Goal: Task Accomplishment & Management: Use online tool/utility

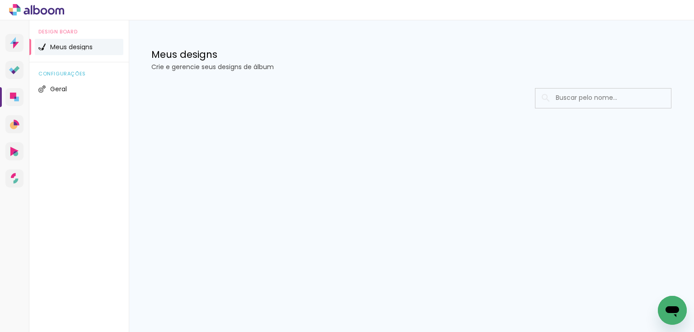
click at [487, 84] on div at bounding box center [411, 125] width 565 height 93
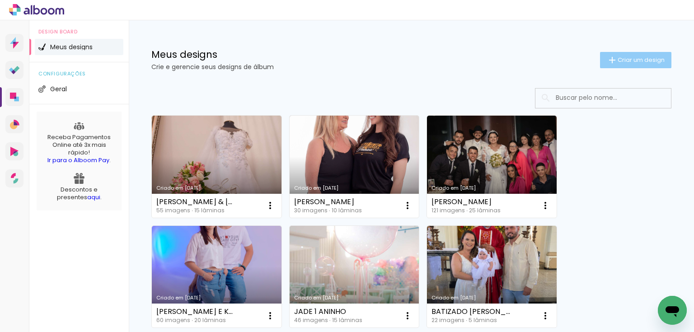
click at [631, 57] on span "Criar um design" at bounding box center [641, 60] width 47 height 6
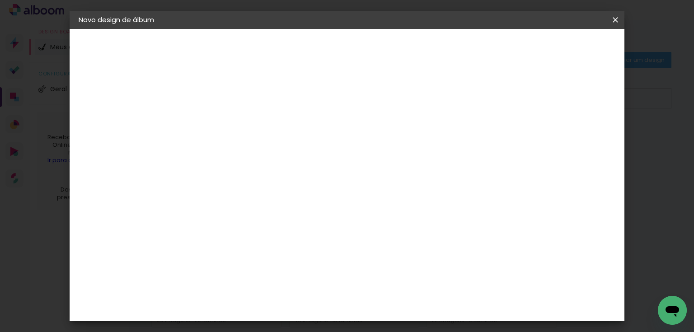
click at [226, 122] on input at bounding box center [226, 121] width 0 height 14
type input "j"
type input "[PERSON_NAME]"
type paper-input "[PERSON_NAME]"
type input "[PERSON_NAME] 3 e 4 meses"
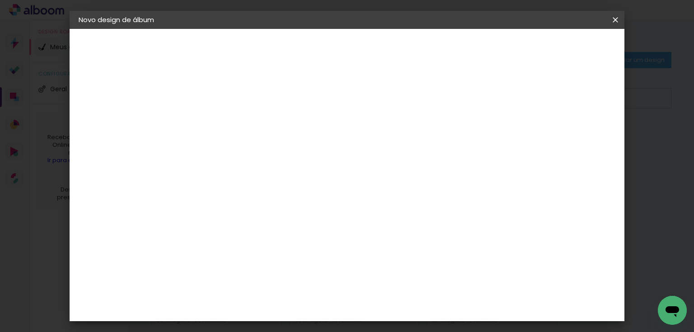
type paper-input "[PERSON_NAME] 3 e 4 meses"
click at [0, 0] on slot "Avançar" at bounding box center [0, 0] width 0 height 0
click at [235, 313] on div "Requinte" at bounding box center [235, 316] width 31 height 7
click at [0, 0] on slot "Avançar" at bounding box center [0, 0] width 0 height 0
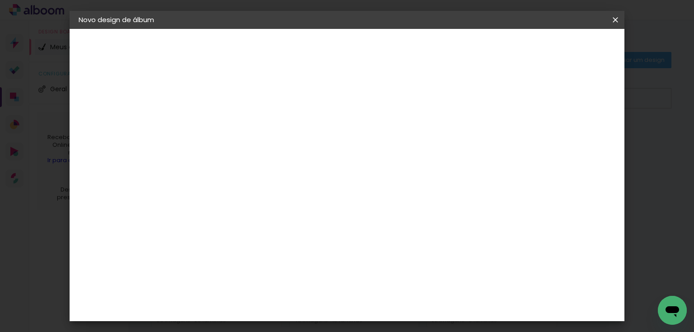
scroll to position [361, 0]
click at [287, 309] on span "20 × 25" at bounding box center [266, 318] width 42 height 19
click at [374, 42] on paper-button "Avançar" at bounding box center [351, 47] width 44 height 15
click at [432, 51] on span "Iniciar design" at bounding box center [412, 51] width 37 height 13
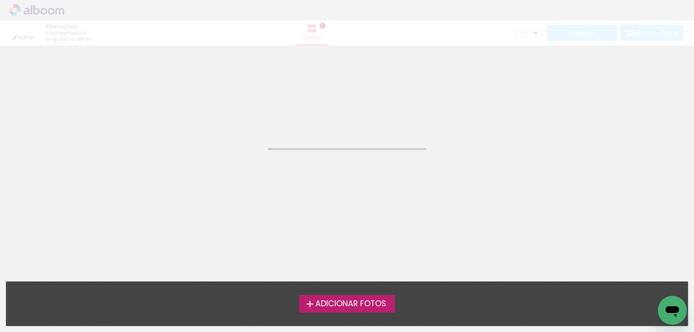
click at [353, 304] on span "Adicionar Fotos" at bounding box center [350, 304] width 71 height 8
click at [0, 0] on input "file" at bounding box center [0, 0] width 0 height 0
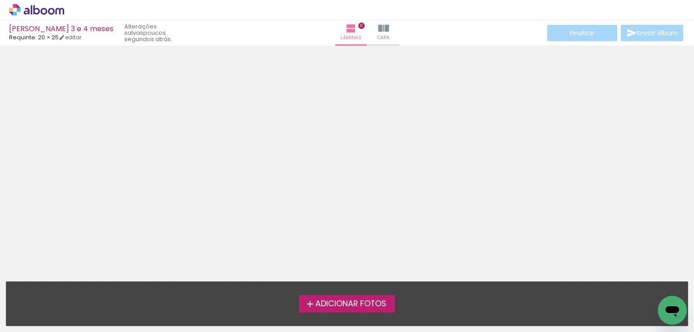
click at [345, 306] on span "Adicionar Fotos" at bounding box center [350, 304] width 71 height 8
click at [0, 0] on input "file" at bounding box center [0, 0] width 0 height 0
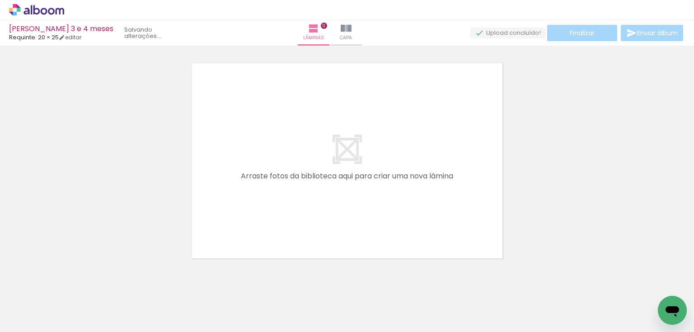
scroll to position [11, 0]
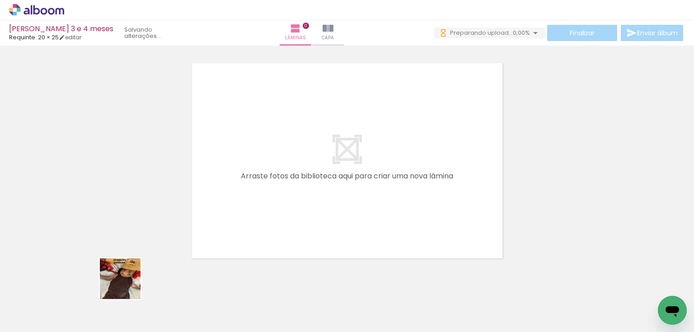
drag, startPoint x: 98, startPoint y: 300, endPoint x: 201, endPoint y: 295, distance: 103.1
click at [253, 229] on quentale-workspace at bounding box center [347, 166] width 694 height 332
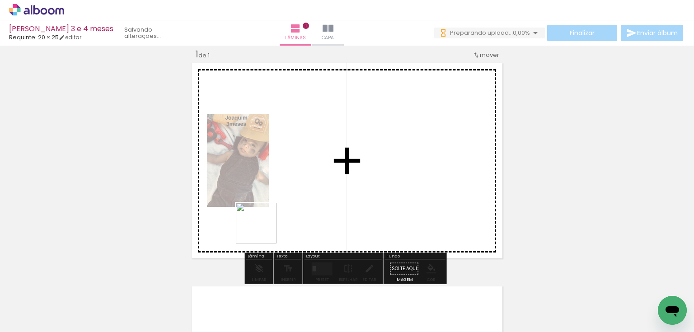
drag, startPoint x: 158, startPoint y: 302, endPoint x: 273, endPoint y: 224, distance: 139.0
click at [273, 224] on quentale-workspace at bounding box center [347, 166] width 694 height 332
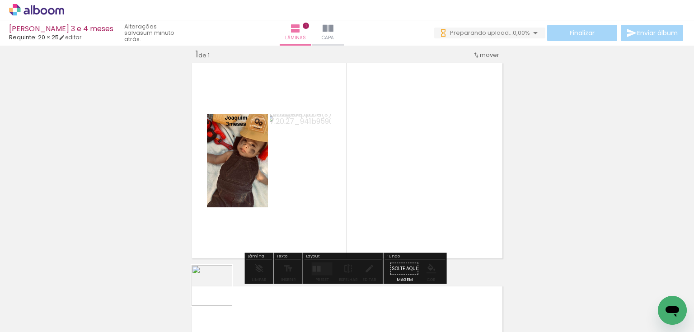
drag, startPoint x: 219, startPoint y: 292, endPoint x: 297, endPoint y: 222, distance: 105.3
click at [297, 222] on quentale-workspace at bounding box center [347, 166] width 694 height 332
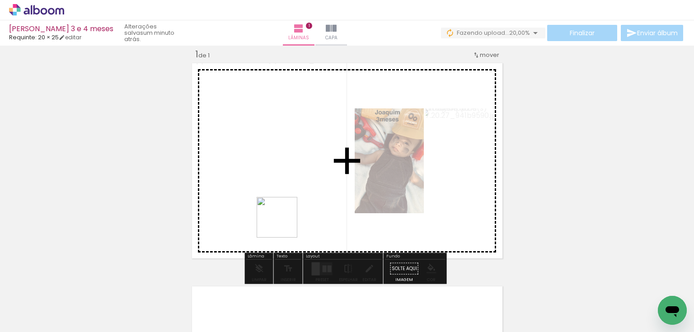
drag, startPoint x: 251, startPoint y: 308, endPoint x: 296, endPoint y: 281, distance: 53.1
click at [291, 214] on quentale-workspace at bounding box center [347, 166] width 694 height 332
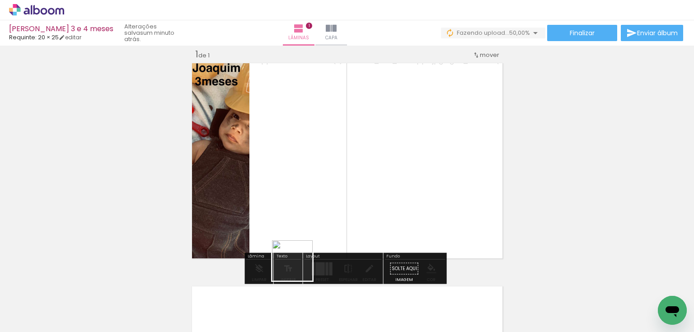
drag, startPoint x: 298, startPoint y: 310, endPoint x: 370, endPoint y: 202, distance: 130.3
click at [305, 189] on quentale-workspace at bounding box center [347, 166] width 694 height 332
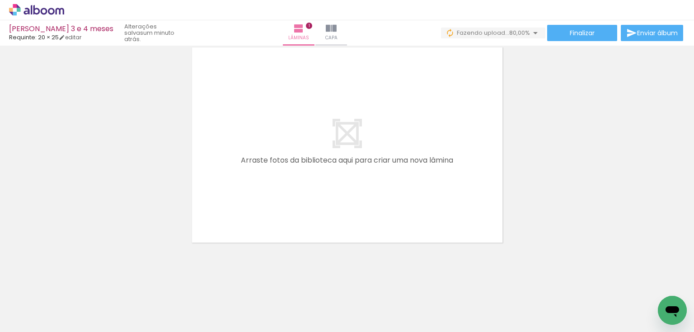
scroll to position [251, 0]
drag, startPoint x: 341, startPoint y: 302, endPoint x: 407, endPoint y: 280, distance: 69.6
click at [300, 191] on quentale-workspace at bounding box center [347, 166] width 694 height 332
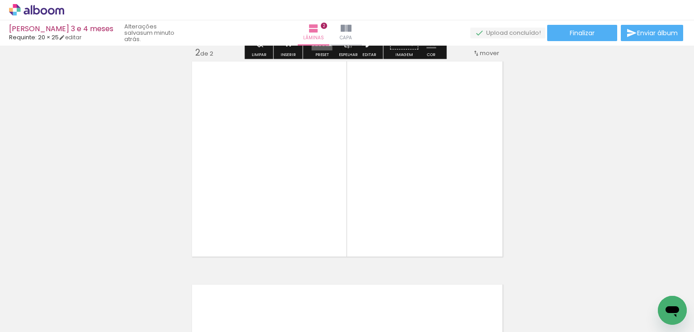
scroll to position [234, 0]
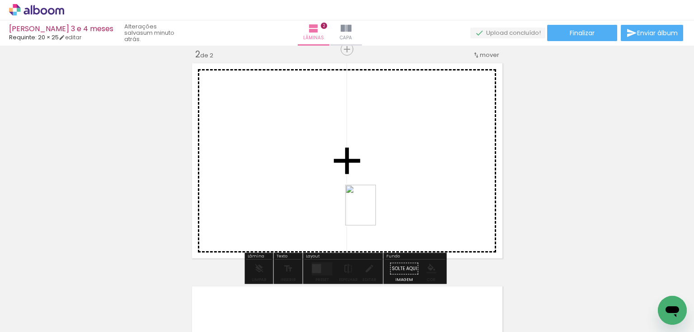
drag, startPoint x: 403, startPoint y: 305, endPoint x: 372, endPoint y: 212, distance: 98.3
click at [372, 212] on quentale-workspace at bounding box center [347, 166] width 694 height 332
drag, startPoint x: 455, startPoint y: 302, endPoint x: 403, endPoint y: 188, distance: 125.3
click at [403, 188] on quentale-workspace at bounding box center [347, 166] width 694 height 332
drag, startPoint x: 469, startPoint y: 268, endPoint x: 429, endPoint y: 207, distance: 73.7
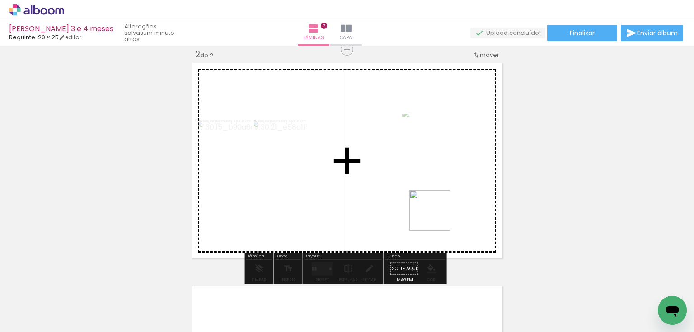
click at [429, 207] on quentale-workspace at bounding box center [347, 166] width 694 height 332
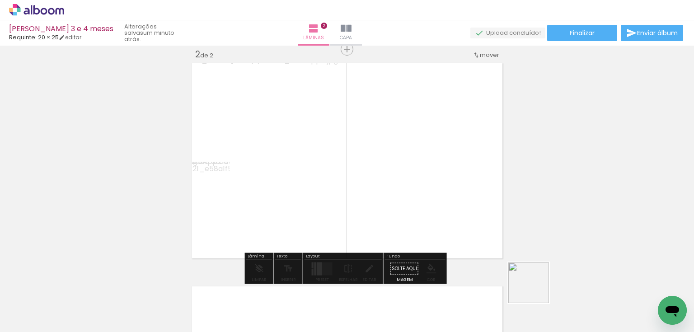
drag, startPoint x: 535, startPoint y: 290, endPoint x: 428, endPoint y: 199, distance: 140.7
click at [428, 199] on quentale-workspace at bounding box center [347, 166] width 694 height 332
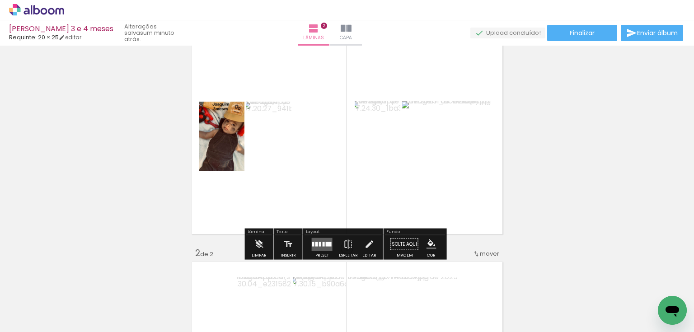
scroll to position [36, 0]
click at [326, 242] on div at bounding box center [329, 243] width 6 height 5
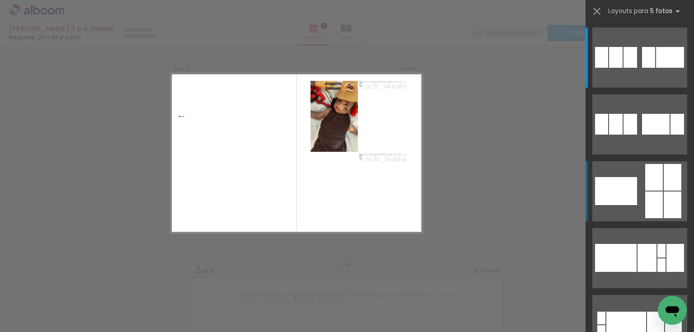
scroll to position [11, 0]
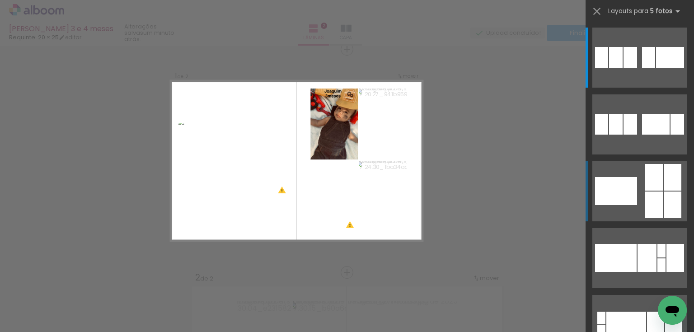
click at [666, 192] on div at bounding box center [673, 205] width 18 height 27
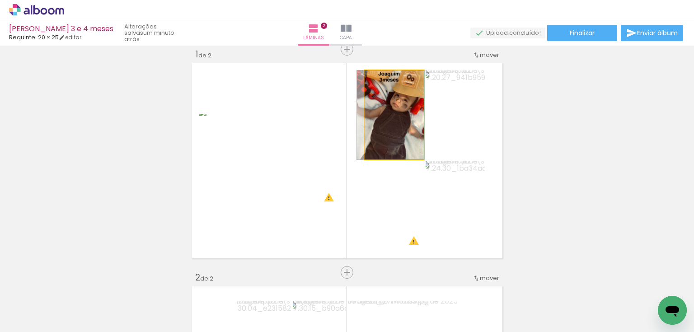
drag, startPoint x: 399, startPoint y: 117, endPoint x: 258, endPoint y: 169, distance: 150.1
click at [0, 0] on slot at bounding box center [0, 0] width 0 height 0
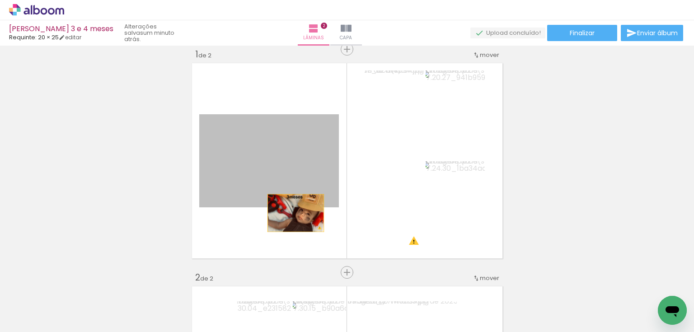
drag, startPoint x: 298, startPoint y: 181, endPoint x: 293, endPoint y: 213, distance: 32.5
click at [293, 213] on quentale-layouter at bounding box center [347, 161] width 316 height 201
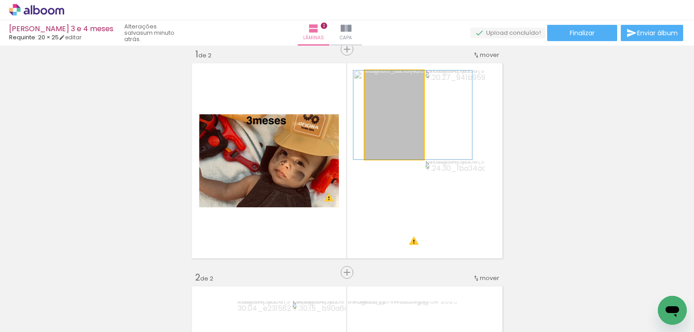
drag, startPoint x: 385, startPoint y: 125, endPoint x: 404, endPoint y: 125, distance: 18.5
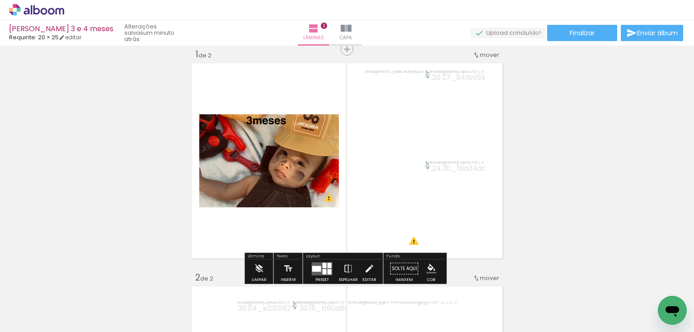
drag, startPoint x: 323, startPoint y: 269, endPoint x: 594, endPoint y: 164, distance: 290.8
click at [323, 269] on div at bounding box center [325, 271] width 4 height 5
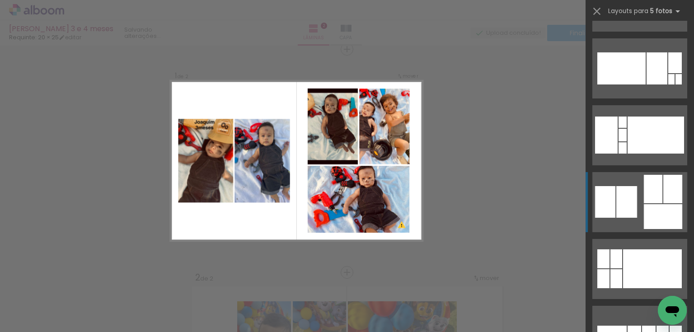
scroll to position [531, 0]
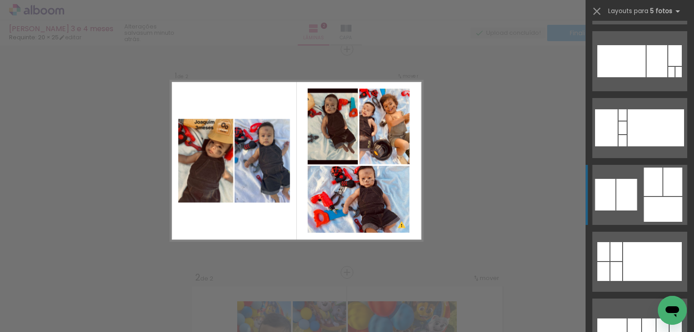
click at [660, 197] on quentale-layouter at bounding box center [639, 195] width 95 height 60
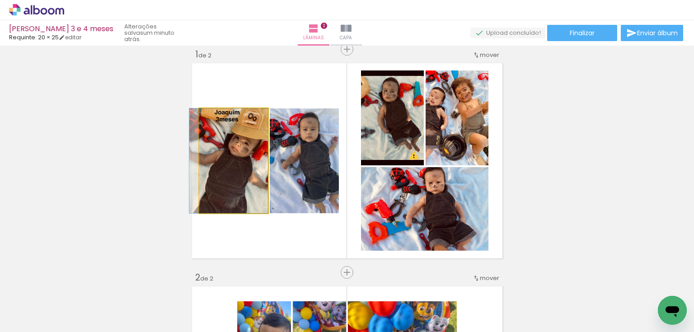
drag, startPoint x: 226, startPoint y: 163, endPoint x: 273, endPoint y: 172, distance: 47.5
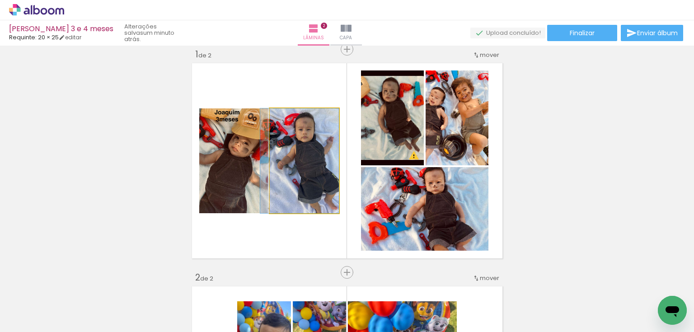
drag, startPoint x: 288, startPoint y: 173, endPoint x: 271, endPoint y: 178, distance: 17.6
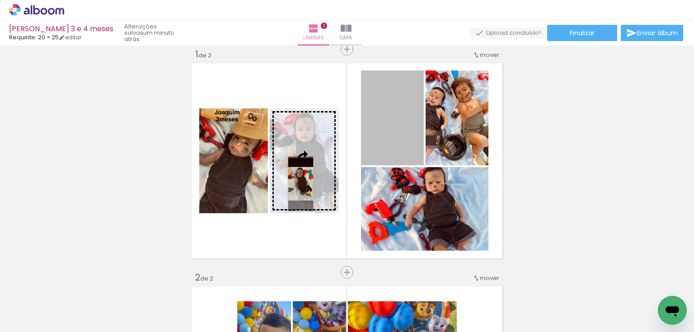
drag, startPoint x: 390, startPoint y: 131, endPoint x: 298, endPoint y: 177, distance: 103.2
click at [0, 0] on slot at bounding box center [0, 0] width 0 height 0
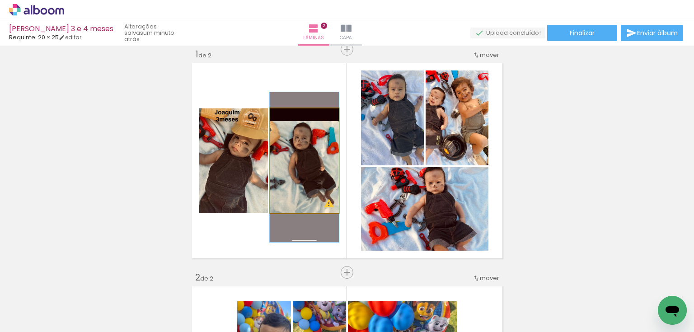
drag, startPoint x: 304, startPoint y: 167, endPoint x: 309, endPoint y: 169, distance: 5.9
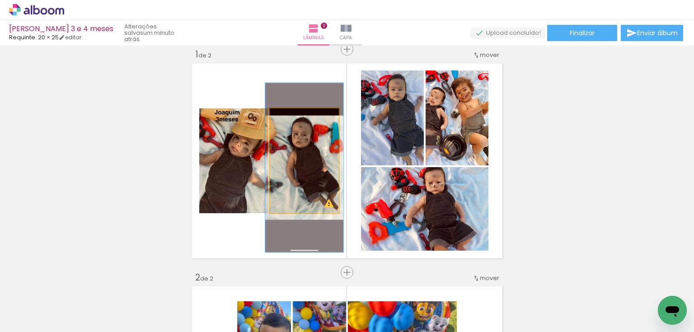
type paper-slider "113"
click at [292, 117] on div at bounding box center [294, 118] width 8 height 8
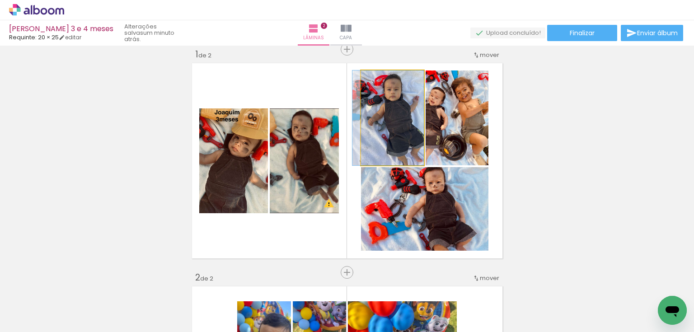
drag, startPoint x: 401, startPoint y: 127, endPoint x: 473, endPoint y: 128, distance: 72.3
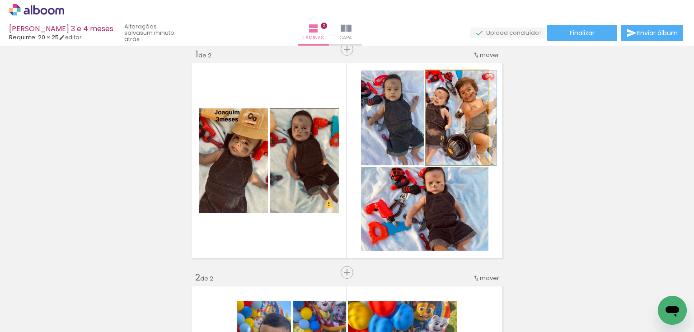
drag, startPoint x: 473, startPoint y: 125, endPoint x: 482, endPoint y: 126, distance: 9.0
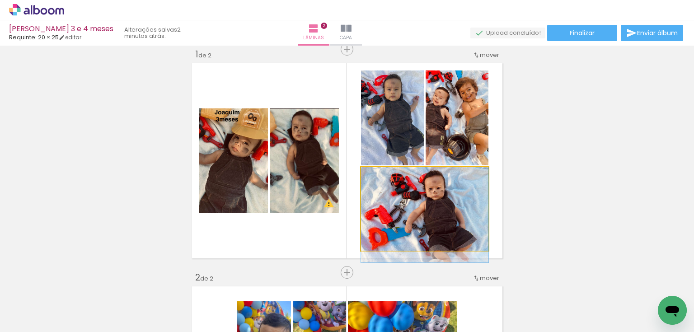
drag, startPoint x: 452, startPoint y: 229, endPoint x: 524, endPoint y: 201, distance: 76.9
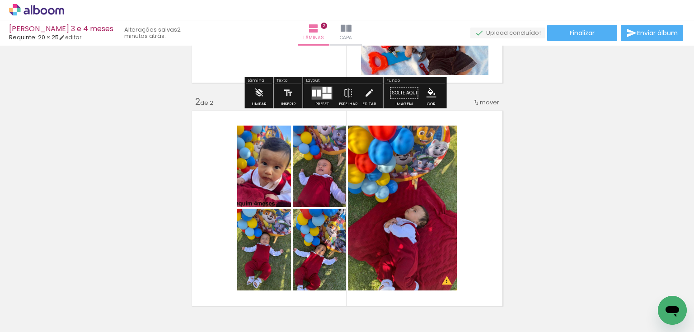
scroll to position [228, 0]
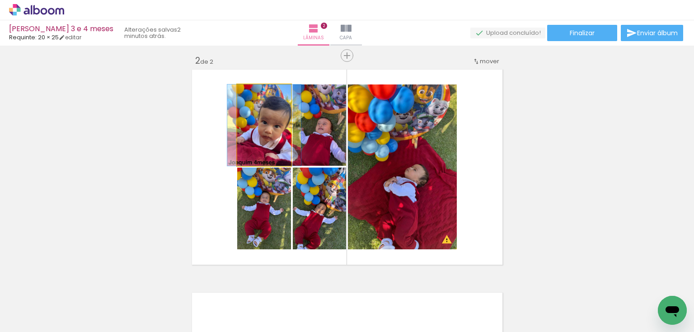
drag, startPoint x: 259, startPoint y: 146, endPoint x: 395, endPoint y: 148, distance: 136.0
click at [0, 0] on slot at bounding box center [0, 0] width 0 height 0
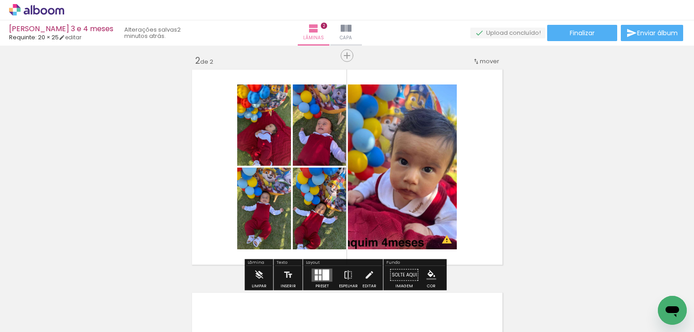
click at [319, 271] on quentale-layouter at bounding box center [322, 274] width 21 height 13
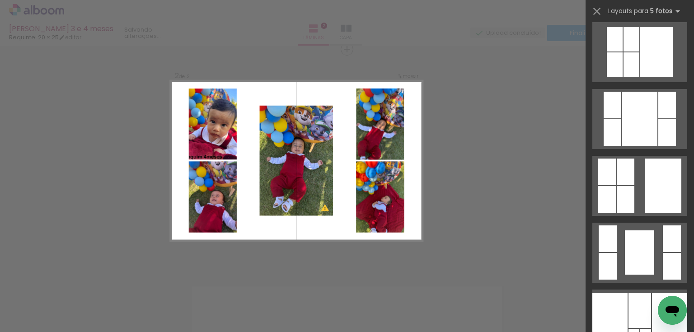
scroll to position [687, 0]
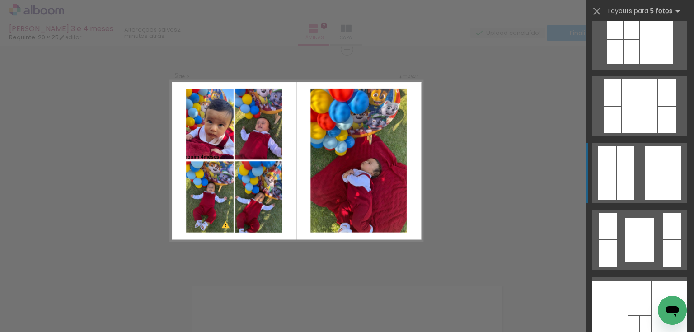
click at [664, 191] on div at bounding box center [663, 173] width 36 height 54
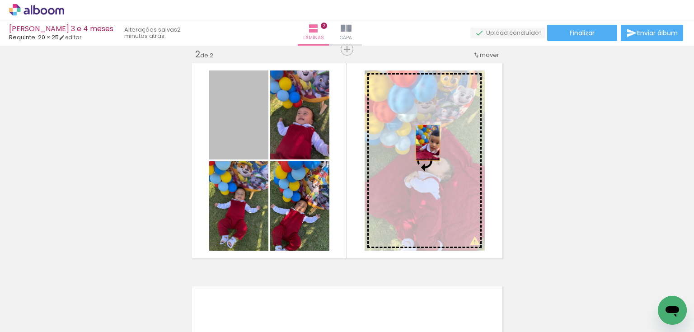
drag, startPoint x: 249, startPoint y: 134, endPoint x: 425, endPoint y: 143, distance: 176.0
click at [0, 0] on slot at bounding box center [0, 0] width 0 height 0
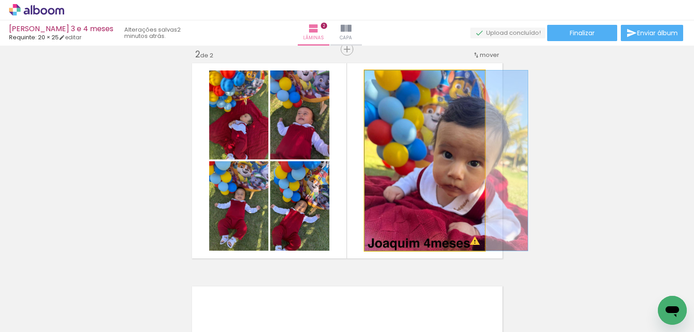
drag, startPoint x: 406, startPoint y: 153, endPoint x: 428, endPoint y: 146, distance: 23.5
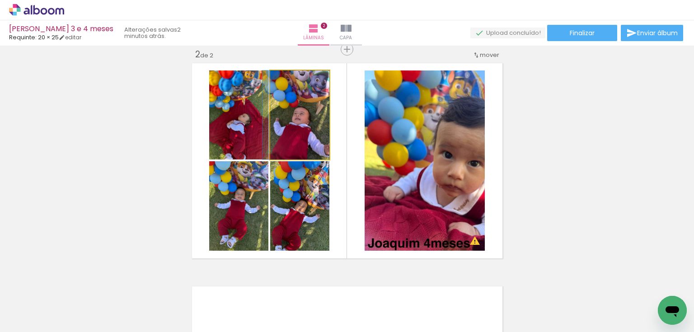
drag, startPoint x: 306, startPoint y: 128, endPoint x: 300, endPoint y: 130, distance: 6.7
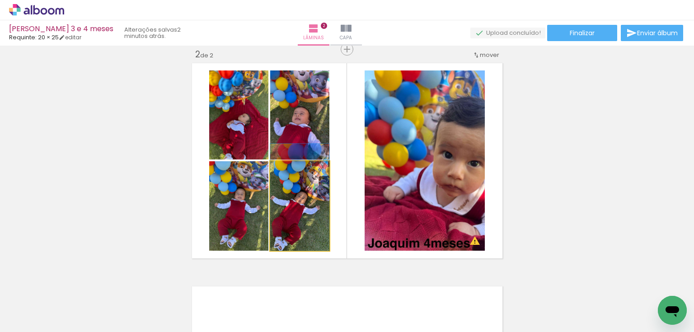
drag, startPoint x: 308, startPoint y: 211, endPoint x: 320, endPoint y: 195, distance: 21.0
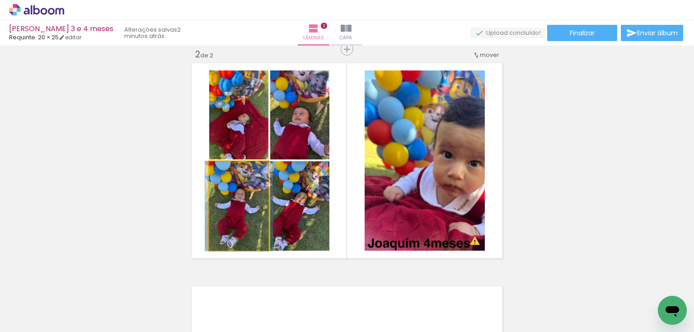
drag, startPoint x: 245, startPoint y: 204, endPoint x: 312, endPoint y: 241, distance: 76.0
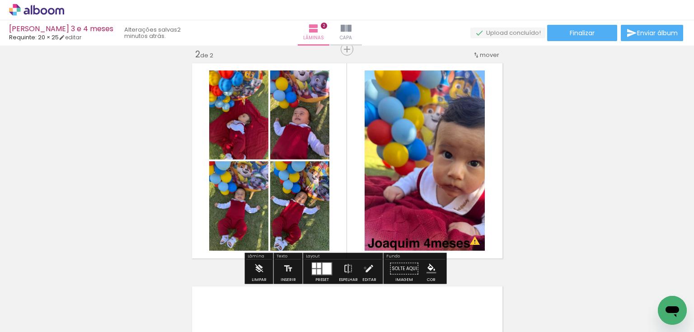
drag, startPoint x: 363, startPoint y: 268, endPoint x: 387, endPoint y: 197, distance: 75.3
click at [365, 264] on iron-icon at bounding box center [369, 269] width 10 height 18
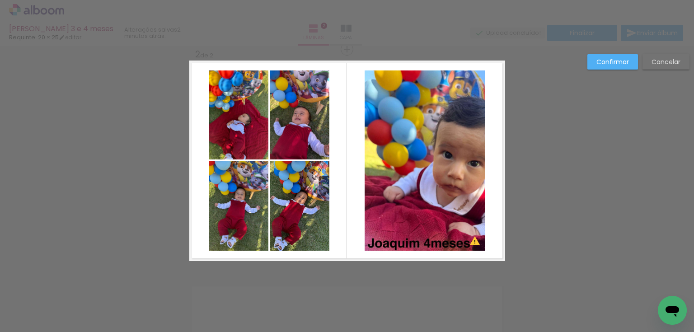
click at [388, 195] on quentale-photo at bounding box center [425, 160] width 120 height 180
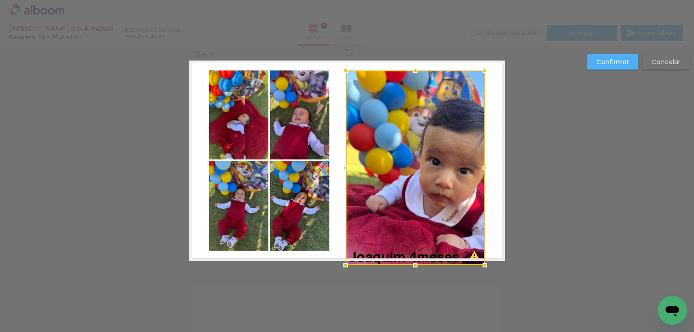
drag, startPoint x: 359, startPoint y: 251, endPoint x: 403, endPoint y: 230, distance: 48.5
click at [342, 259] on div at bounding box center [346, 265] width 18 height 18
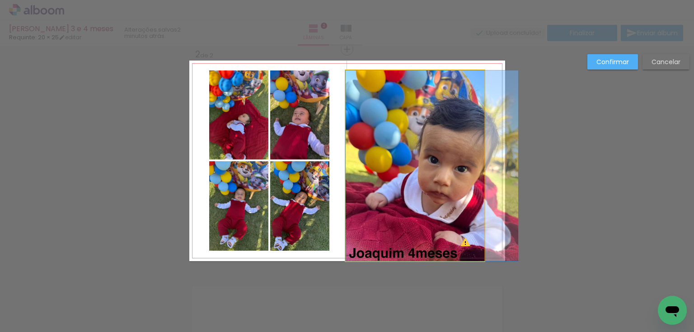
click at [449, 177] on quentale-photo at bounding box center [415, 165] width 139 height 191
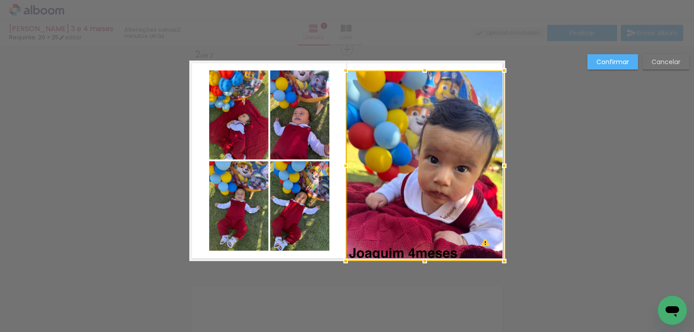
drag, startPoint x: 482, startPoint y: 165, endPoint x: 507, endPoint y: 163, distance: 25.0
click at [507, 163] on div at bounding box center [504, 166] width 18 height 18
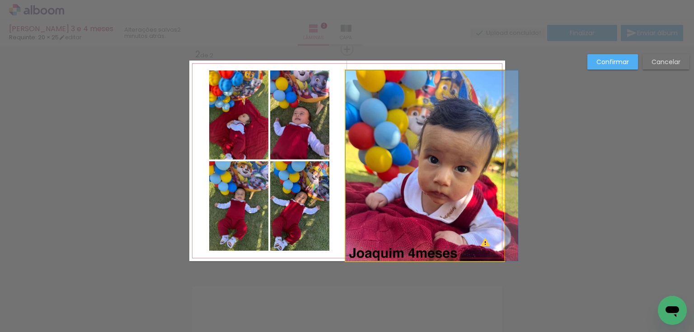
click at [472, 92] on quentale-photo at bounding box center [425, 165] width 159 height 191
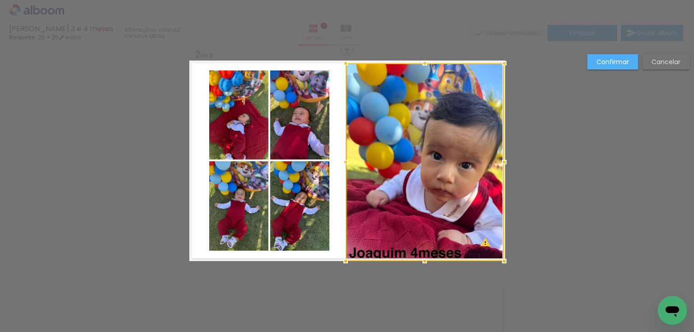
drag, startPoint x: 420, startPoint y: 67, endPoint x: 441, endPoint y: 76, distance: 23.1
click at [426, 53] on div "Inserir lâmina 1 de 2 Inserir lâmina 2 de 2 O Designbox precisará aumentar a su…" at bounding box center [347, 156] width 694 height 691
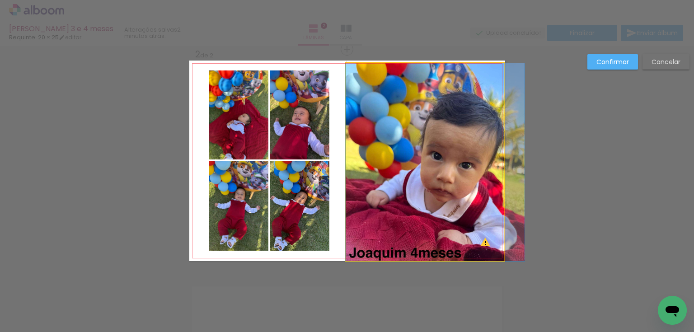
click at [452, 89] on quentale-photo at bounding box center [425, 162] width 159 height 198
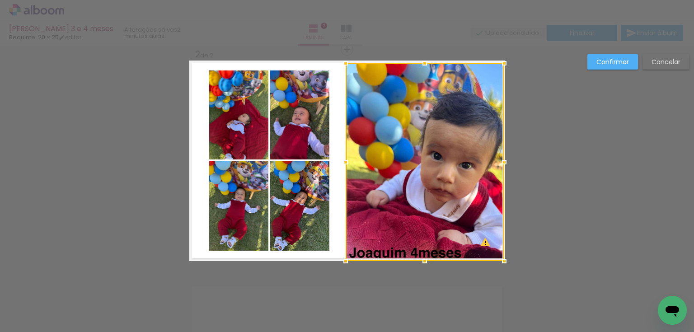
click at [0, 0] on slot "Confirmar" at bounding box center [0, 0] width 0 height 0
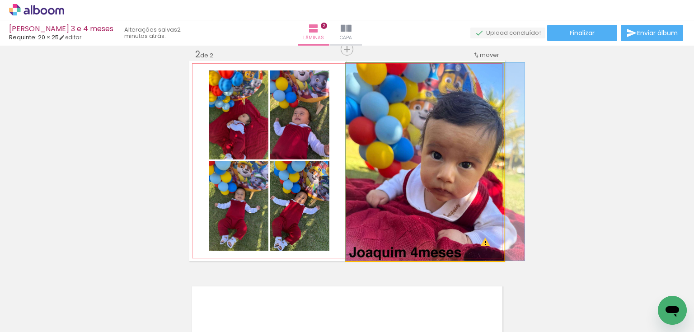
drag, startPoint x: 446, startPoint y: 185, endPoint x: 467, endPoint y: 155, distance: 36.3
drag, startPoint x: 437, startPoint y: 192, endPoint x: 457, endPoint y: 183, distance: 22.1
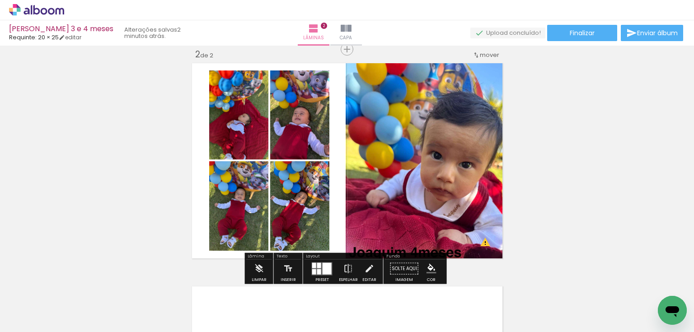
click at [452, 186] on quentale-photo at bounding box center [425, 162] width 159 height 198
click at [365, 268] on iron-icon at bounding box center [369, 269] width 10 height 18
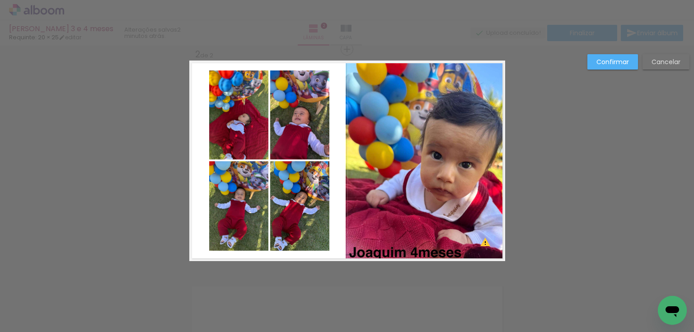
click at [407, 235] on quentale-photo at bounding box center [425, 162] width 159 height 198
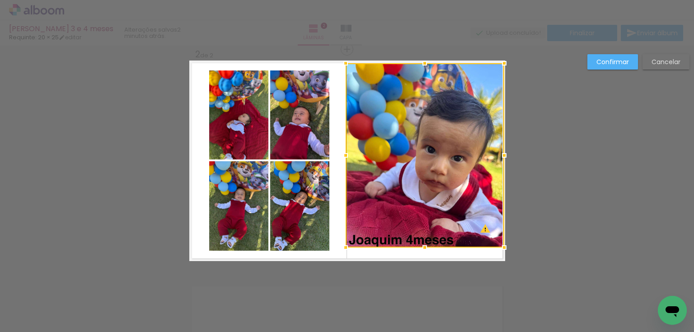
drag, startPoint x: 421, startPoint y: 260, endPoint x: 422, endPoint y: 253, distance: 6.4
click at [422, 253] on div at bounding box center [425, 248] width 18 height 18
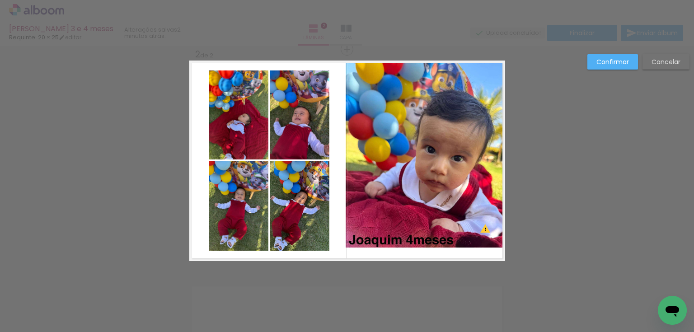
drag, startPoint x: 490, startPoint y: 83, endPoint x: 499, endPoint y: 75, distance: 12.5
click at [490, 83] on quentale-photo at bounding box center [425, 155] width 159 height 184
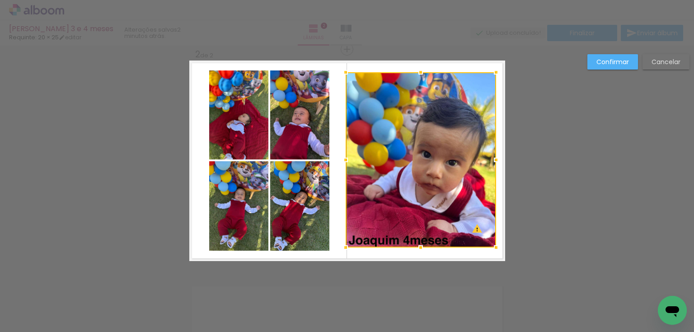
drag, startPoint x: 504, startPoint y: 65, endPoint x: 496, endPoint y: 74, distance: 12.5
click at [496, 74] on div at bounding box center [496, 72] width 18 height 18
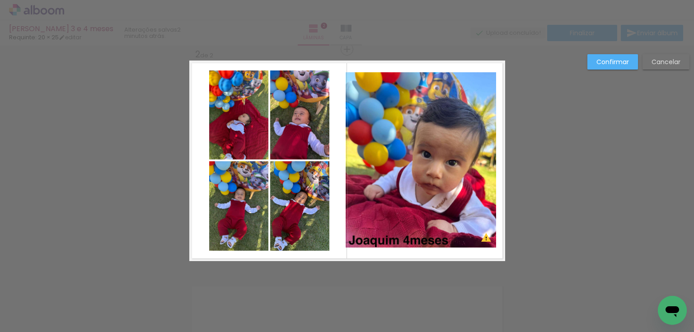
click at [355, 87] on quentale-photo at bounding box center [421, 159] width 150 height 175
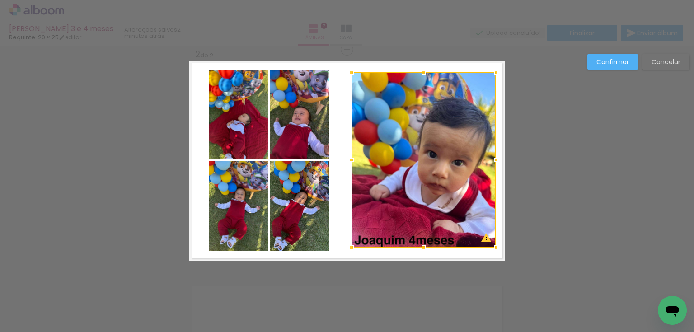
drag, startPoint x: 342, startPoint y: 72, endPoint x: 348, endPoint y: 72, distance: 5.9
click at [348, 72] on div at bounding box center [351, 72] width 18 height 18
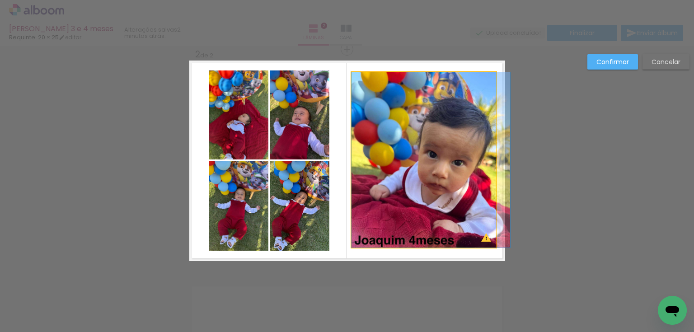
click at [470, 186] on quentale-photo at bounding box center [423, 159] width 145 height 175
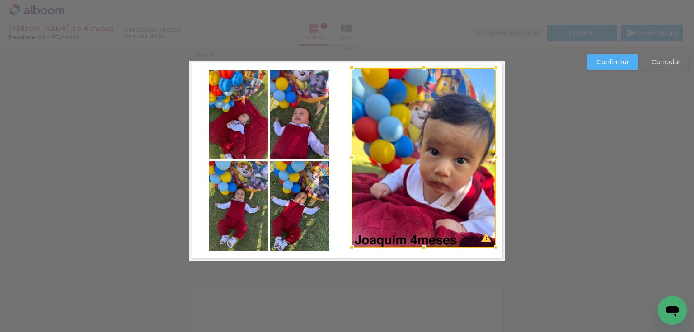
drag, startPoint x: 495, startPoint y: 72, endPoint x: 495, endPoint y: 67, distance: 5.0
click at [495, 67] on div at bounding box center [496, 68] width 18 height 18
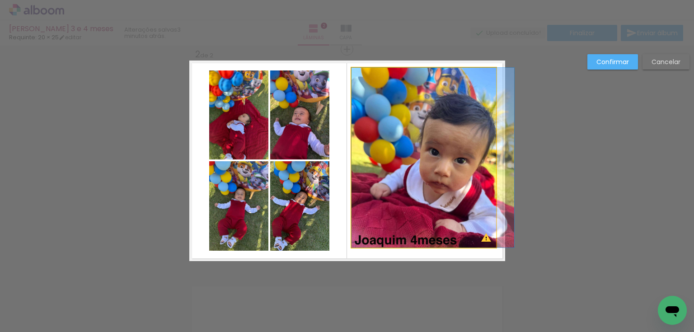
drag, startPoint x: 435, startPoint y: 171, endPoint x: 435, endPoint y: 181, distance: 9.9
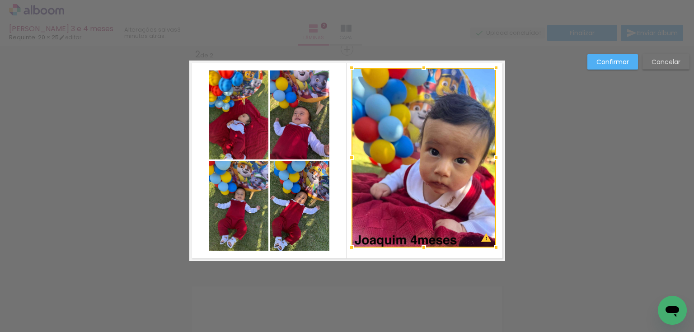
click at [428, 178] on div at bounding box center [423, 158] width 145 height 180
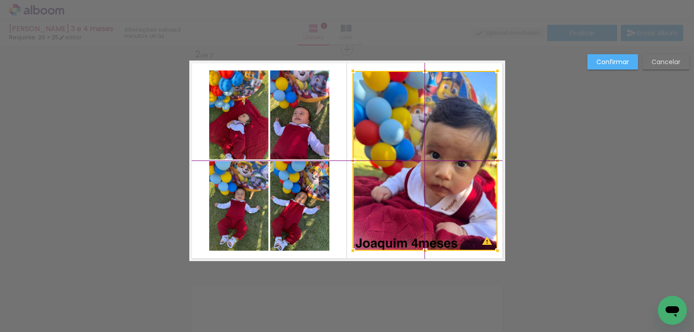
drag, startPoint x: 425, startPoint y: 185, endPoint x: 424, endPoint y: 190, distance: 4.7
click at [424, 190] on div at bounding box center [425, 161] width 145 height 180
click at [0, 0] on slot "Confirmar" at bounding box center [0, 0] width 0 height 0
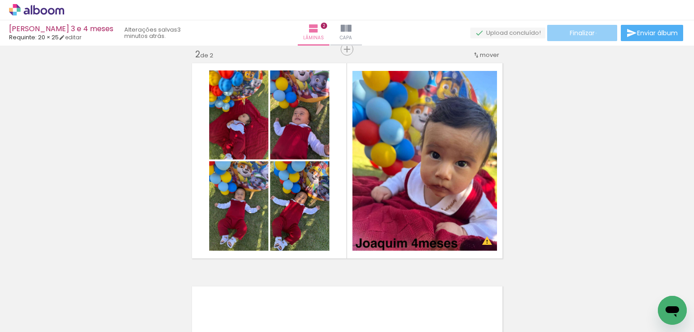
click at [593, 33] on paper-button "Finalizar" at bounding box center [582, 33] width 70 height 16
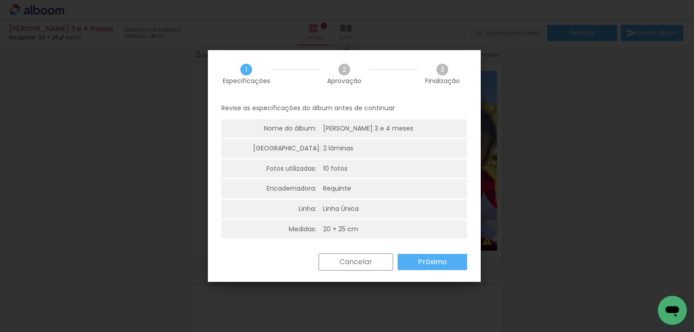
click at [0, 0] on slot "Próximo" at bounding box center [0, 0] width 0 height 0
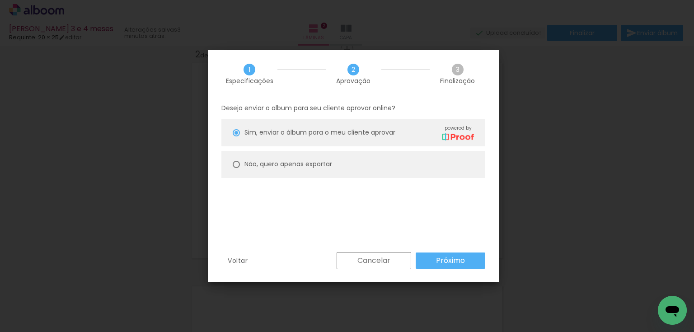
click at [0, 0] on slot "Não, quero apenas exportar" at bounding box center [0, 0] width 0 height 0
type paper-radio-button "on"
click at [435, 257] on paper-button "Próximo" at bounding box center [451, 261] width 70 height 16
type input "Alta, 300 DPI"
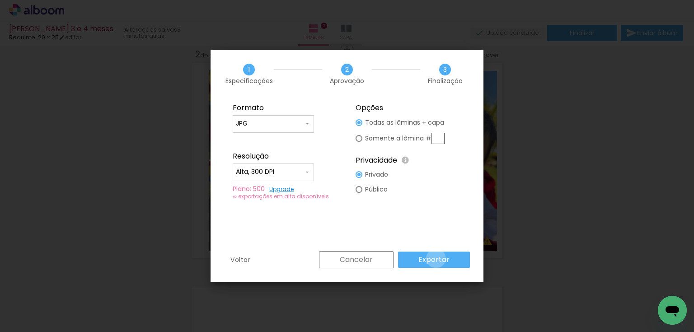
click at [0, 0] on slot "Exportar" at bounding box center [0, 0] width 0 height 0
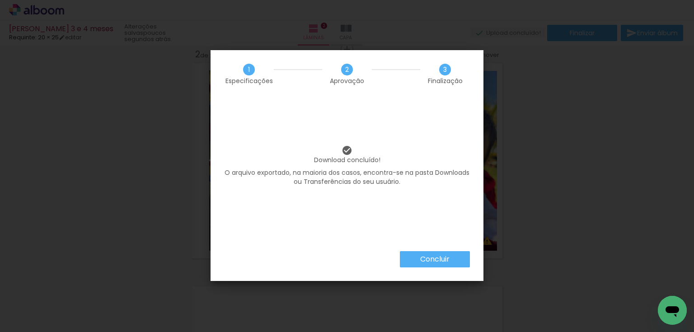
click at [439, 253] on paper-button "Concluir" at bounding box center [435, 259] width 70 height 16
